Goal: Register for event/course

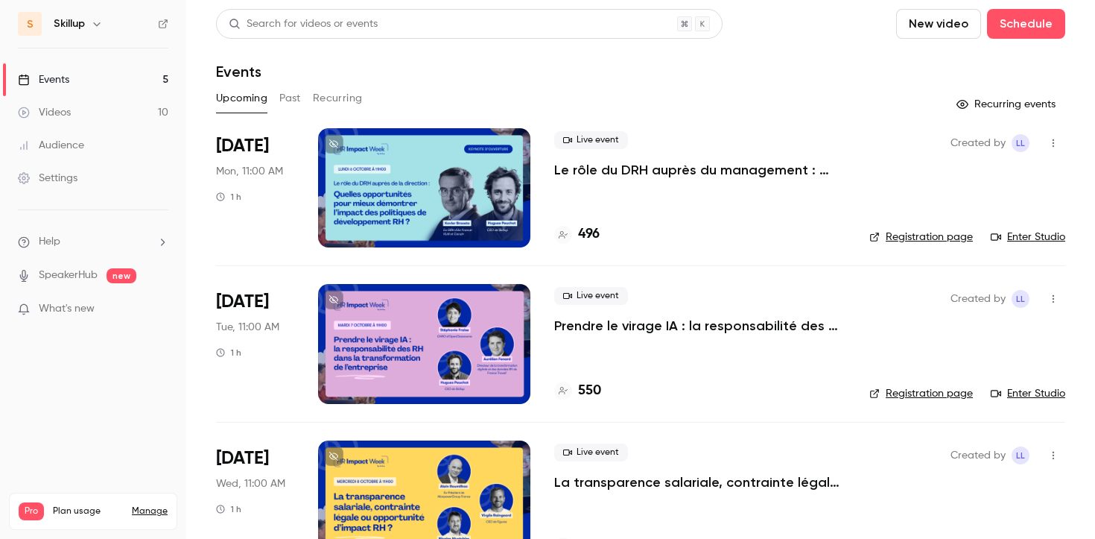
scroll to position [60, 0]
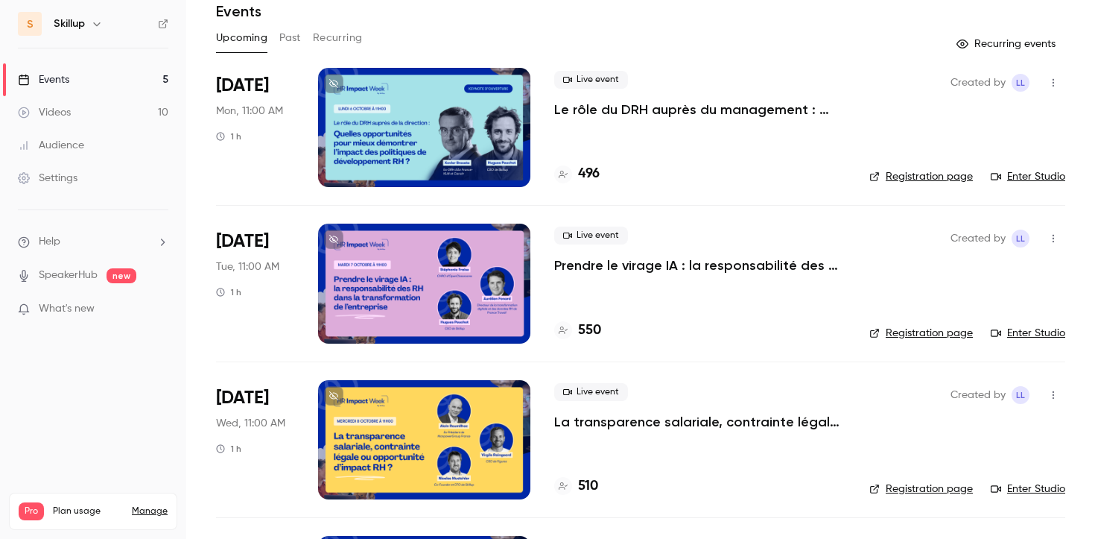
click at [624, 116] on p "Le rôle du DRH auprès du management : quelles opportunités pour mieux démontrer…" at bounding box center [699, 110] width 291 height 18
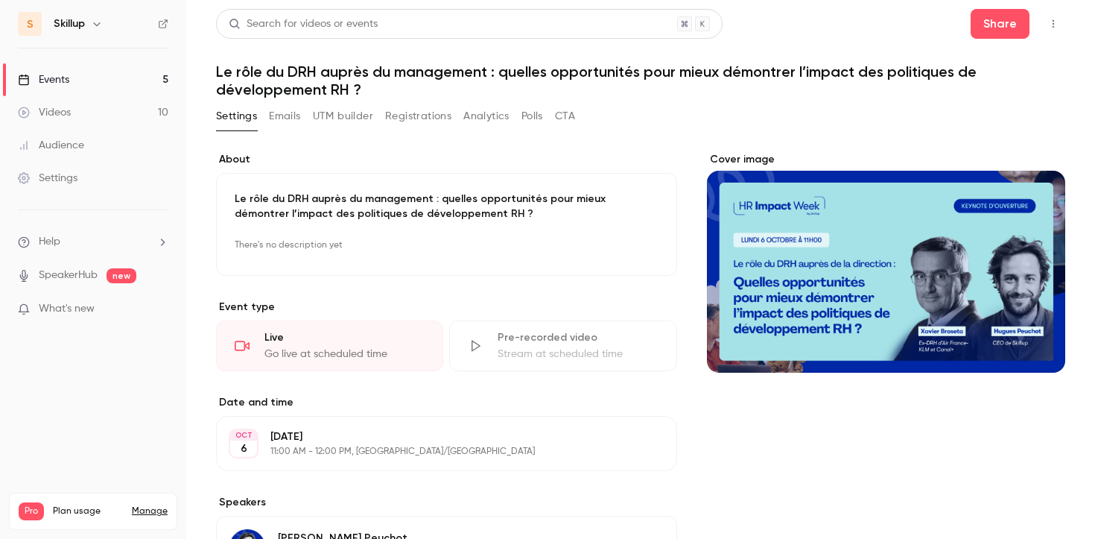
click at [1050, 24] on icon "button" at bounding box center [1054, 24] width 12 height 10
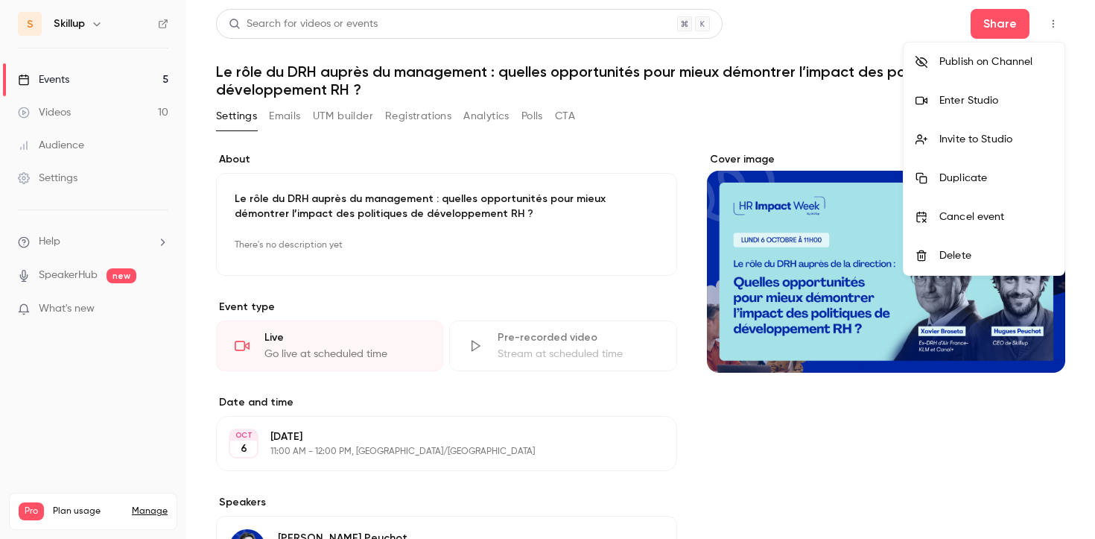
click at [972, 104] on div "Enter Studio" at bounding box center [996, 100] width 113 height 15
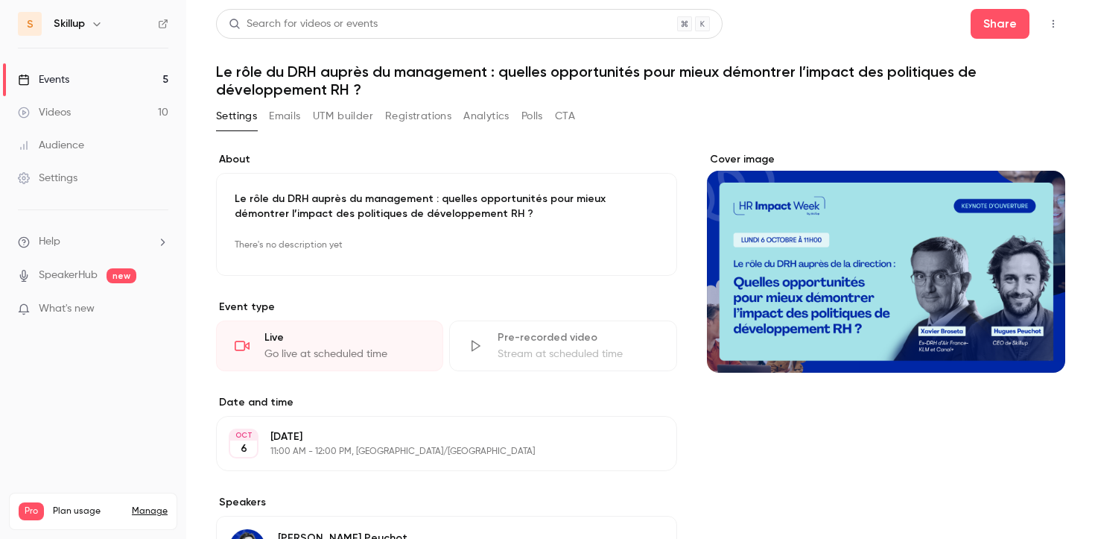
click at [162, 80] on link "Events 5" at bounding box center [93, 79] width 186 height 33
